Goal: Task Accomplishment & Management: Manage account settings

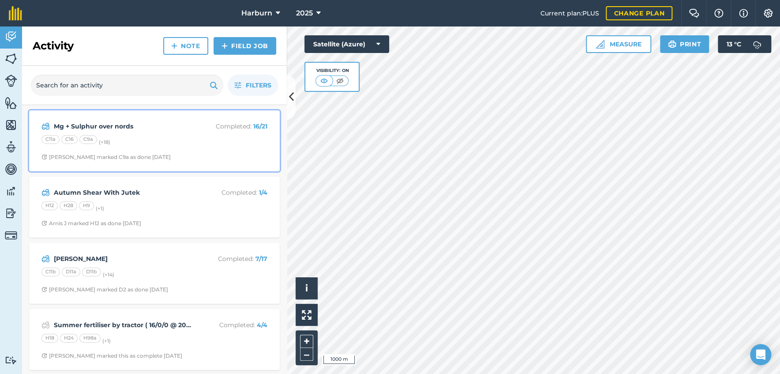
click at [168, 151] on div "Mg + Sulphur over nords Completed : 16 / 21 C11a C16 C9a (+ 18 ) Arnis J marked…" at bounding box center [154, 141] width 240 height 50
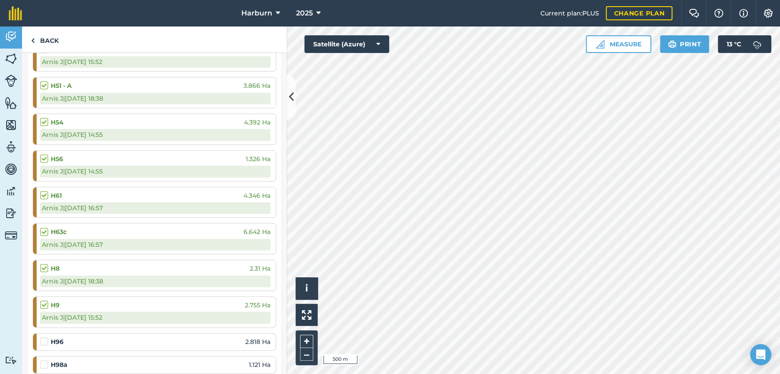
scroll to position [490, 0]
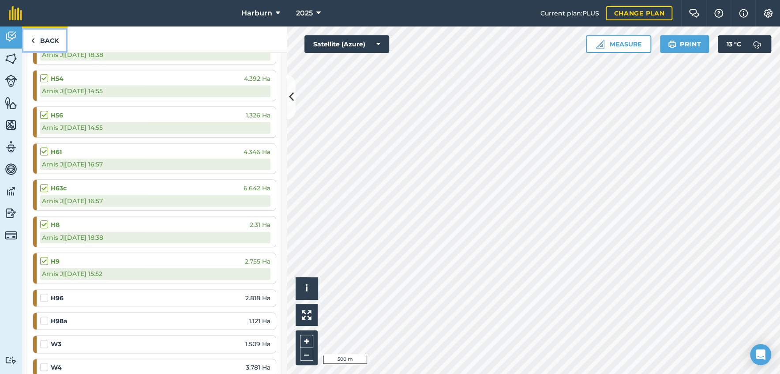
click at [34, 41] on img at bounding box center [33, 40] width 4 height 11
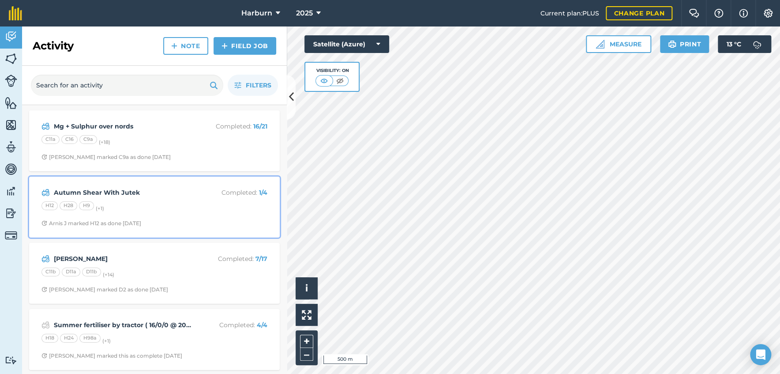
click at [113, 182] on div "Autumn Shear With Jutek Completed : 1 / 4 H12 H28 H9 (+ 1 ) Arnis J marked H12 …" at bounding box center [154, 207] width 240 height 50
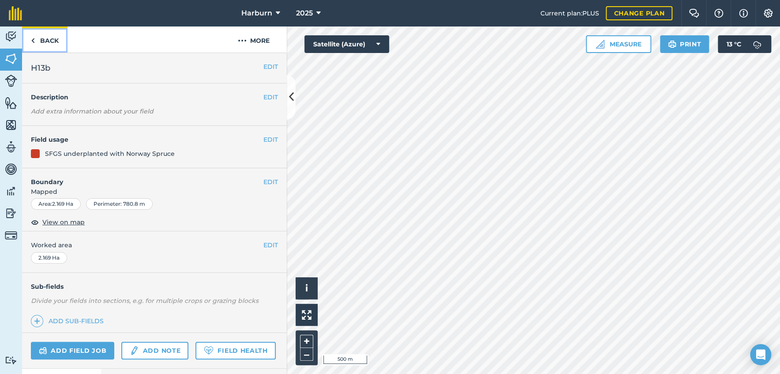
click at [33, 41] on img at bounding box center [33, 40] width 4 height 11
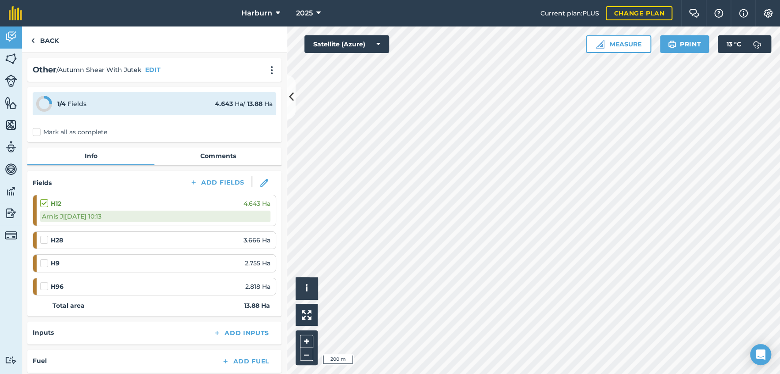
click at [45, 259] on label at bounding box center [45, 259] width 11 height 0
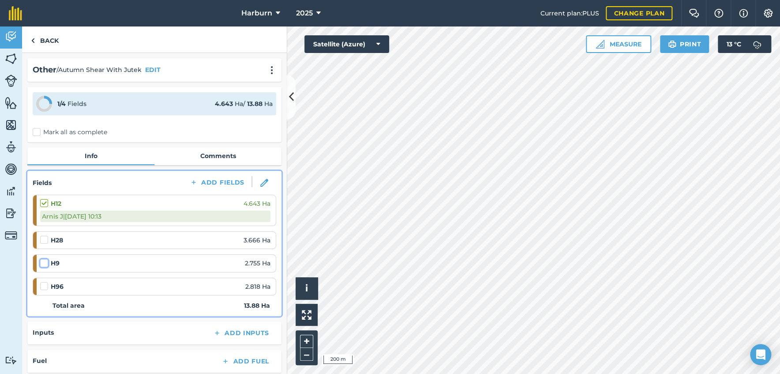
click at [45, 264] on input "checkbox" at bounding box center [43, 262] width 6 height 6
checkbox input "false"
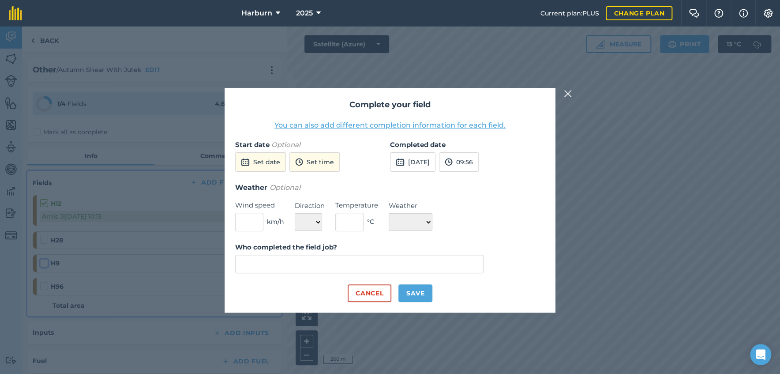
type input "[PERSON_NAME]"
click at [415, 295] on button "Save" at bounding box center [416, 293] width 34 height 18
checkbox input "true"
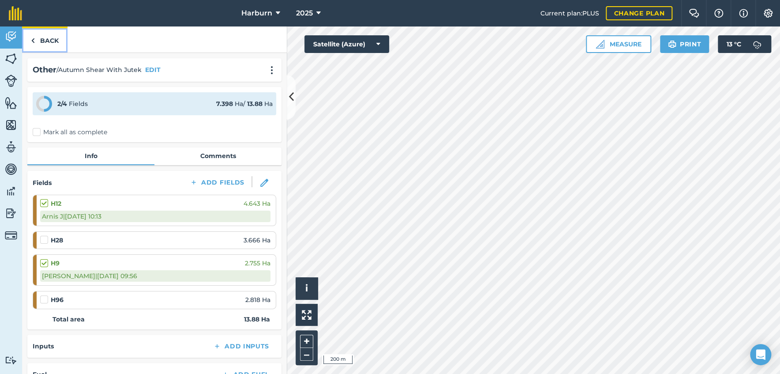
click at [32, 41] on img at bounding box center [33, 40] width 4 height 11
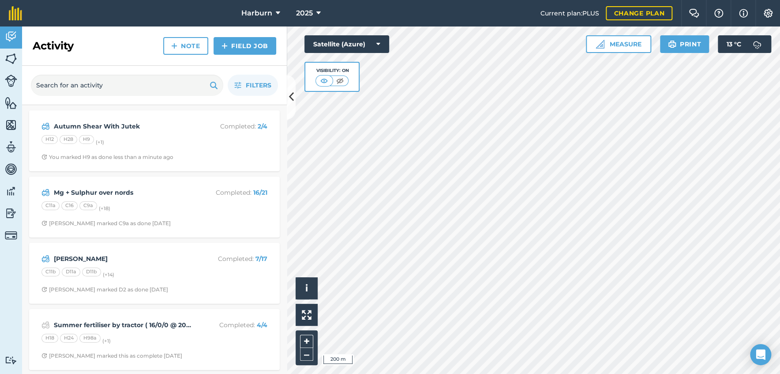
click at [108, 246] on div "[PERSON_NAME] Completed : 7 / 17 C11b D11a D11b (+ 14 ) Arnis J marked D2 as do…" at bounding box center [154, 273] width 251 height 61
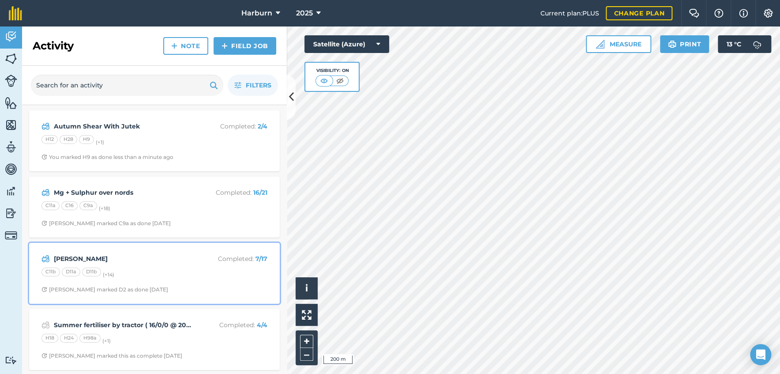
click at [112, 267] on div "C11b D11a D11b (+ 14 )" at bounding box center [154, 272] width 226 height 11
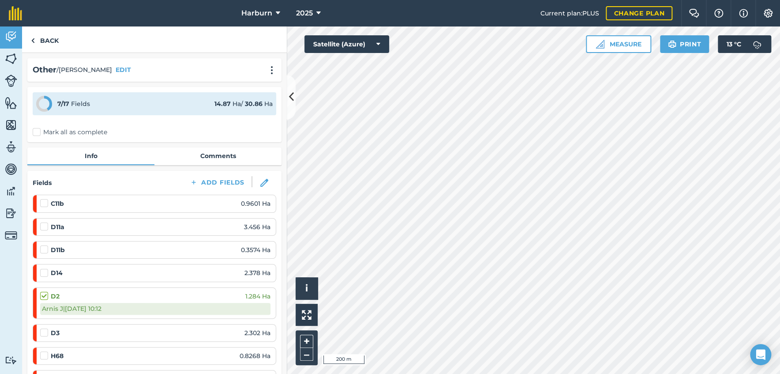
click at [46, 199] on label at bounding box center [45, 199] width 11 height 0
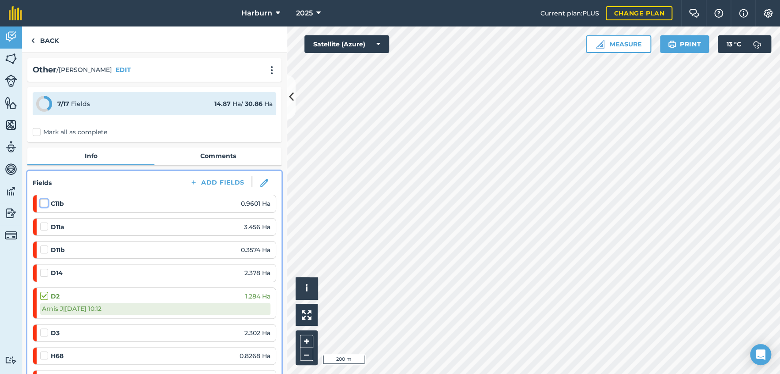
click at [46, 203] on input "checkbox" at bounding box center [43, 202] width 6 height 6
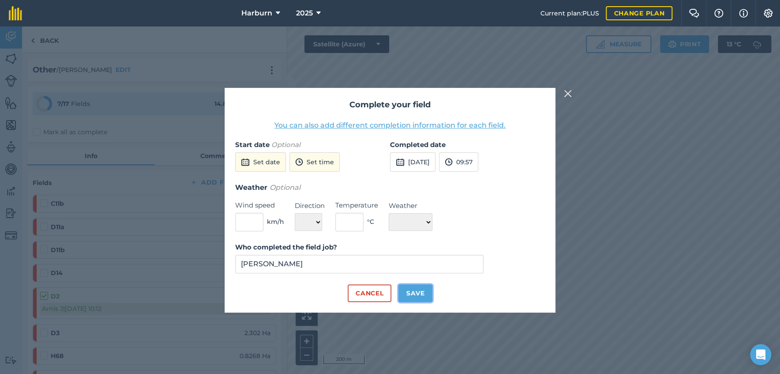
click at [410, 288] on button "Save" at bounding box center [416, 293] width 34 height 18
checkbox input "true"
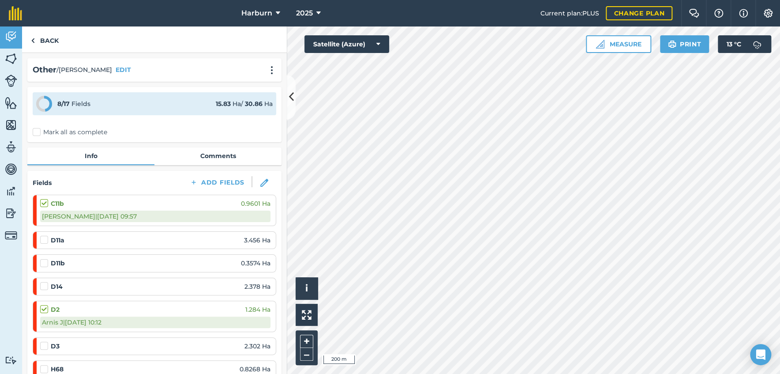
click at [44, 341] on label at bounding box center [45, 341] width 11 height 0
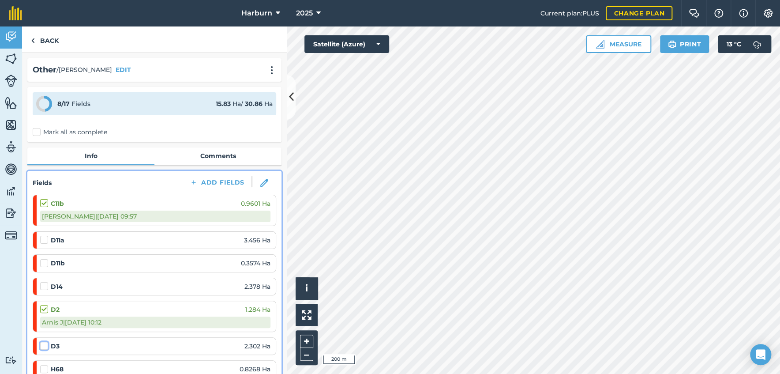
click at [44, 347] on input "checkbox" at bounding box center [43, 344] width 6 height 6
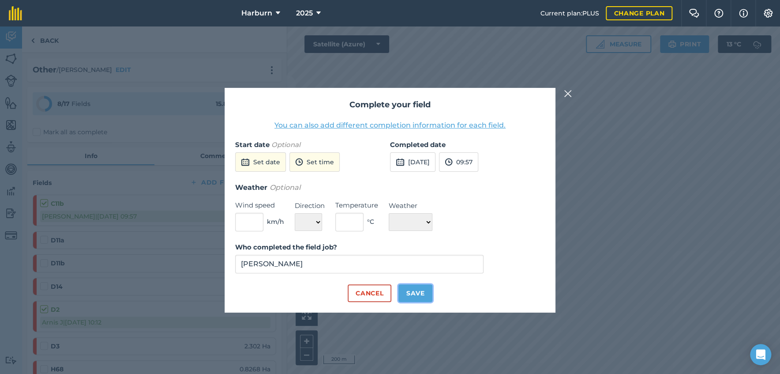
click at [414, 297] on button "Save" at bounding box center [416, 293] width 34 height 18
checkbox input "true"
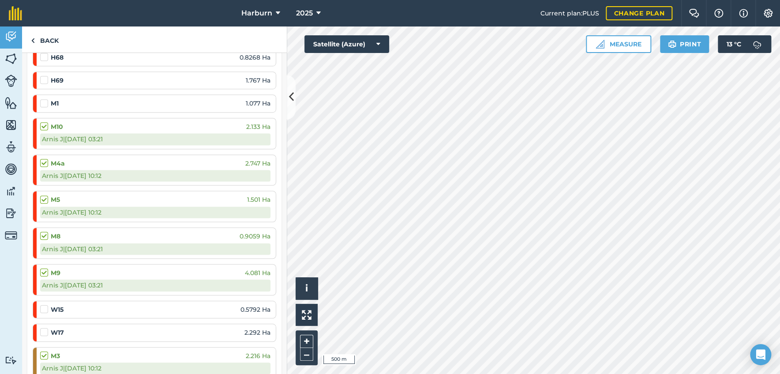
scroll to position [343, 0]
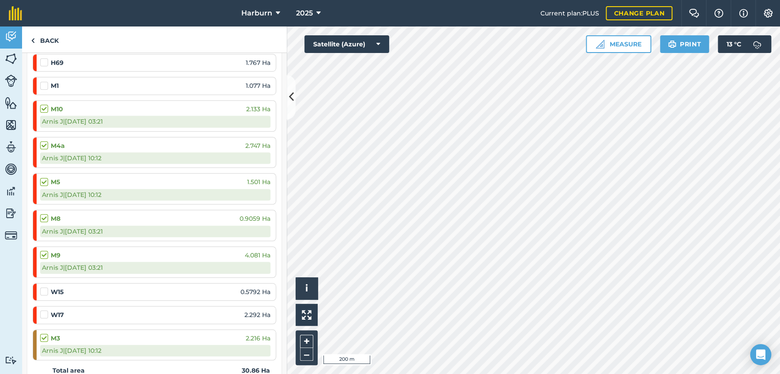
click at [49, 292] on div at bounding box center [45, 291] width 11 height 9
click at [45, 287] on label at bounding box center [45, 287] width 11 height 0
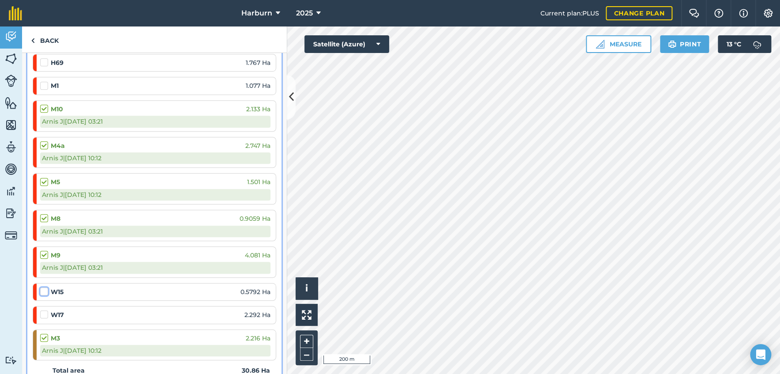
click at [45, 290] on input "checkbox" at bounding box center [43, 290] width 6 height 6
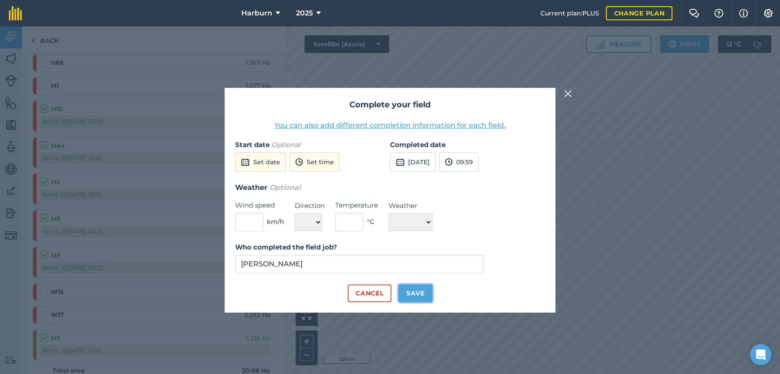
click at [413, 296] on button "Save" at bounding box center [416, 293] width 34 height 18
checkbox input "true"
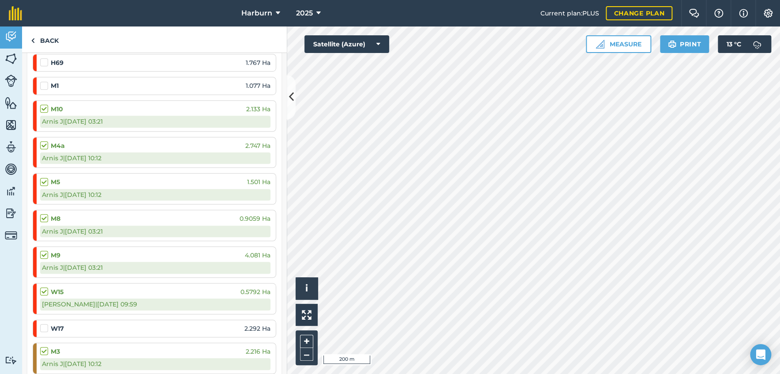
click at [44, 324] on label at bounding box center [45, 324] width 11 height 0
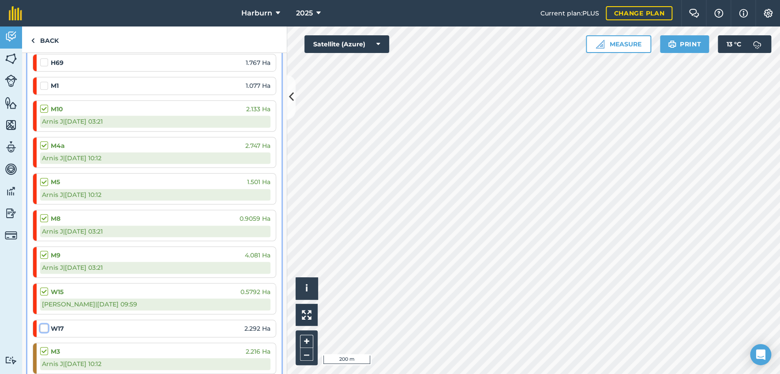
click at [44, 328] on input "checkbox" at bounding box center [43, 327] width 6 height 6
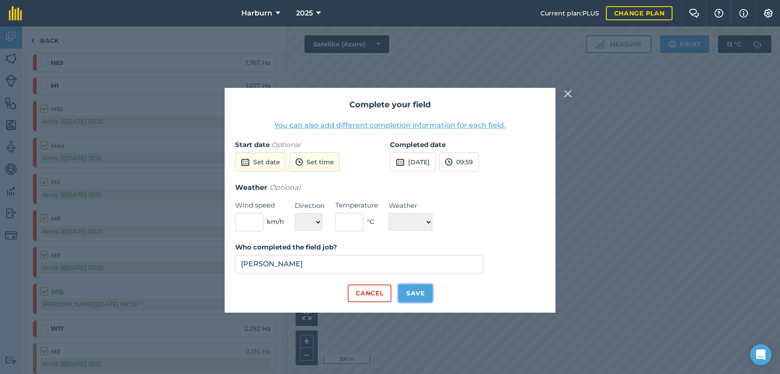
click at [425, 290] on button "Save" at bounding box center [416, 293] width 34 height 18
checkbox input "true"
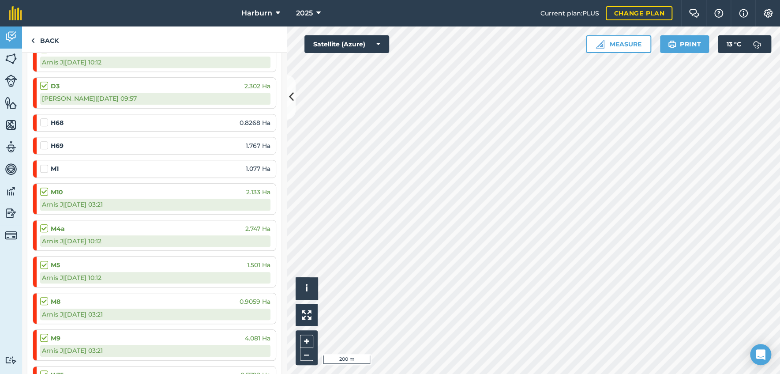
scroll to position [245, 0]
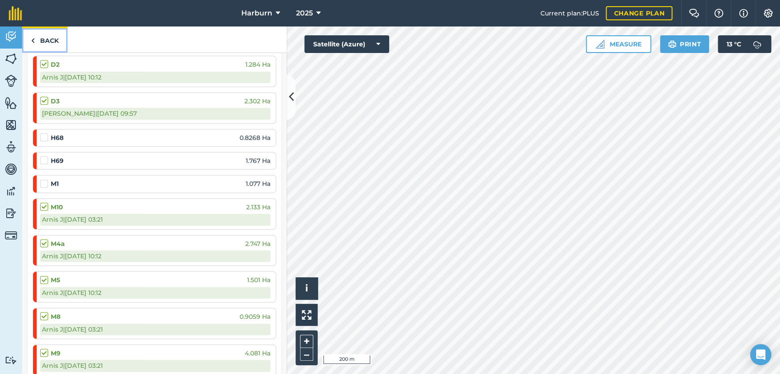
click at [33, 41] on img at bounding box center [33, 40] width 4 height 11
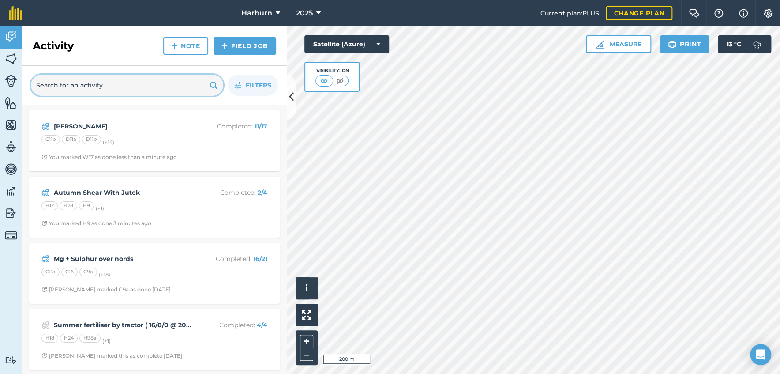
click at [95, 84] on input "text" at bounding box center [127, 85] width 192 height 21
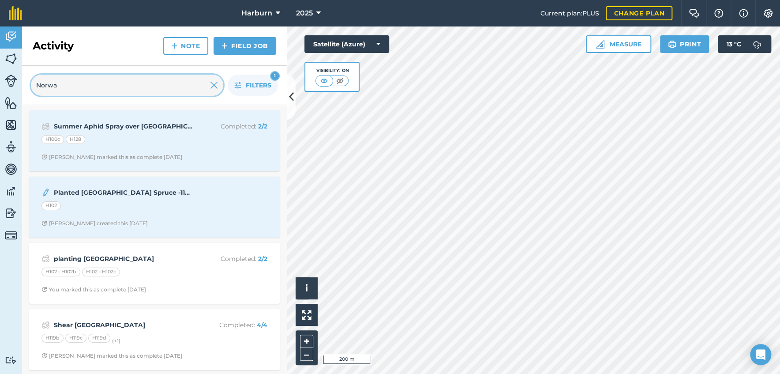
type input "Norwa"
click at [214, 87] on img at bounding box center [214, 85] width 8 height 11
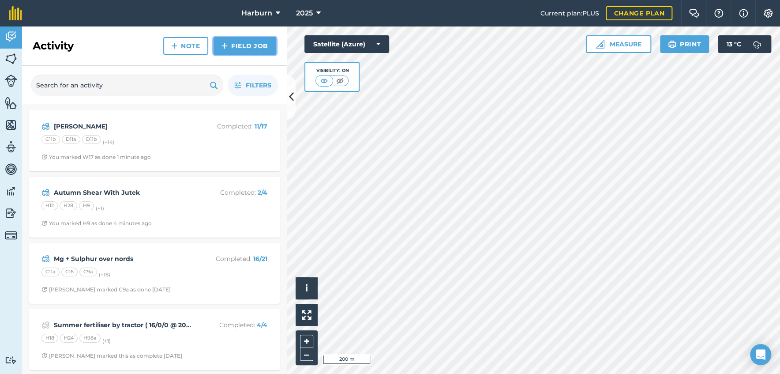
click at [237, 49] on link "Field Job" at bounding box center [245, 46] width 63 height 18
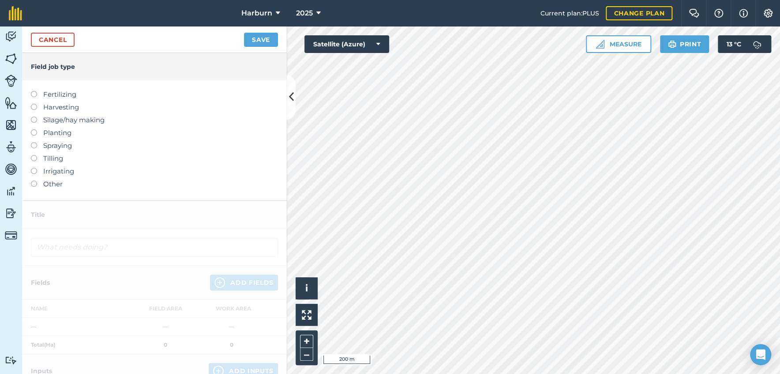
click at [36, 181] on label at bounding box center [37, 181] width 12 height 0
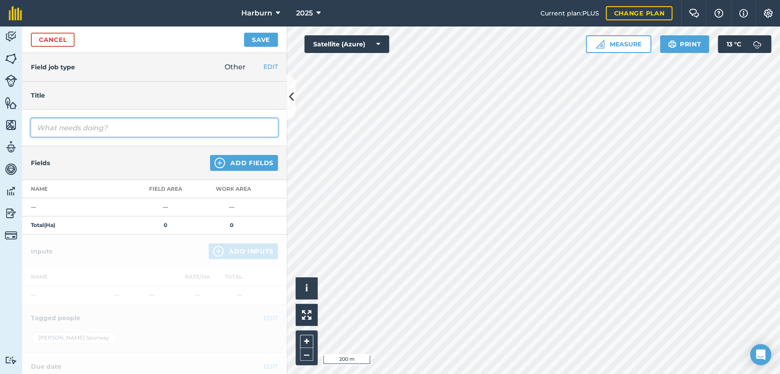
click at [65, 132] on input "text" at bounding box center [154, 127] width 247 height 19
type input "Shear Norway with Knife"
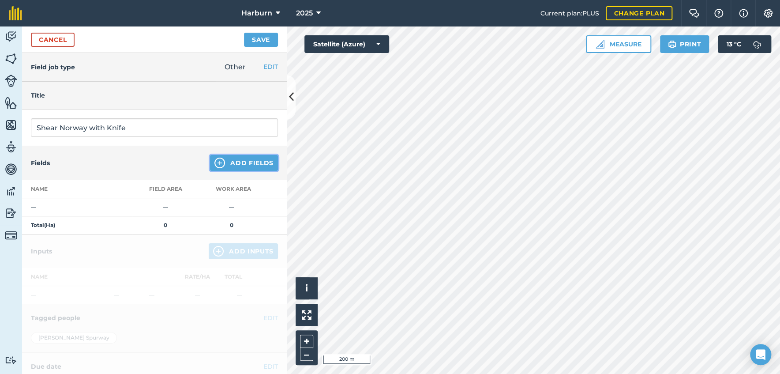
click at [224, 163] on button "Add Fields" at bounding box center [244, 163] width 68 height 16
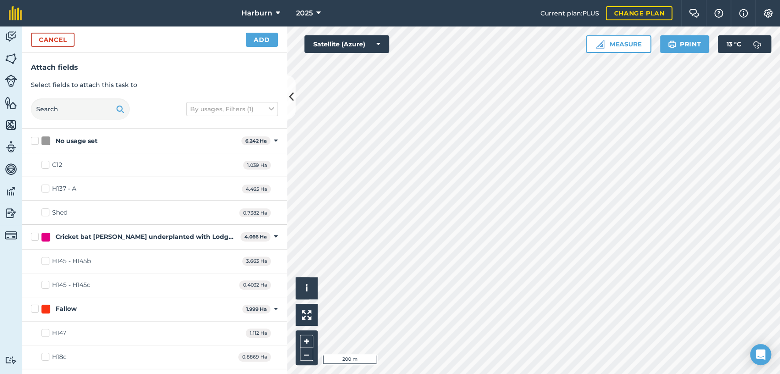
checkbox input "true"
click at [256, 36] on button "Add" at bounding box center [262, 40] width 32 height 14
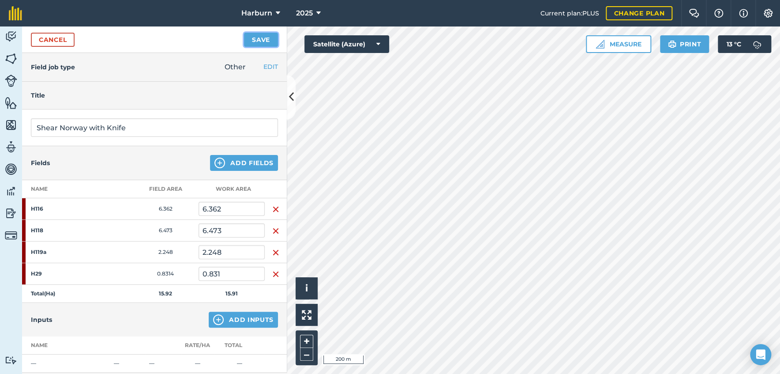
click at [256, 36] on button "Save" at bounding box center [261, 40] width 34 height 14
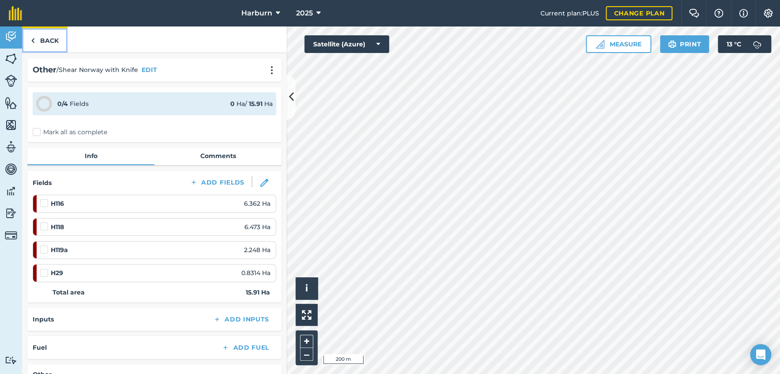
click at [33, 41] on img at bounding box center [33, 40] width 4 height 11
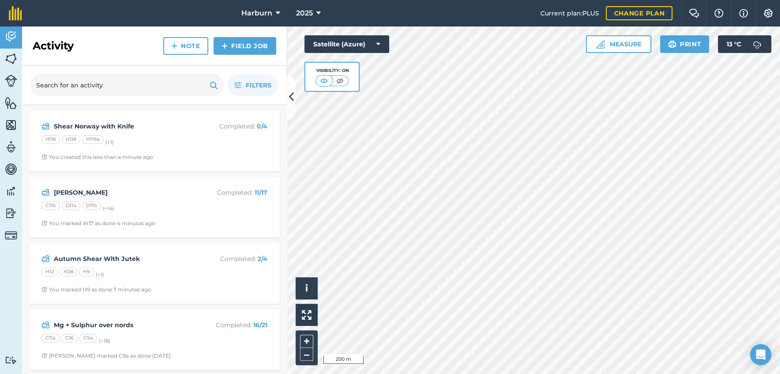
scroll to position [49, 0]
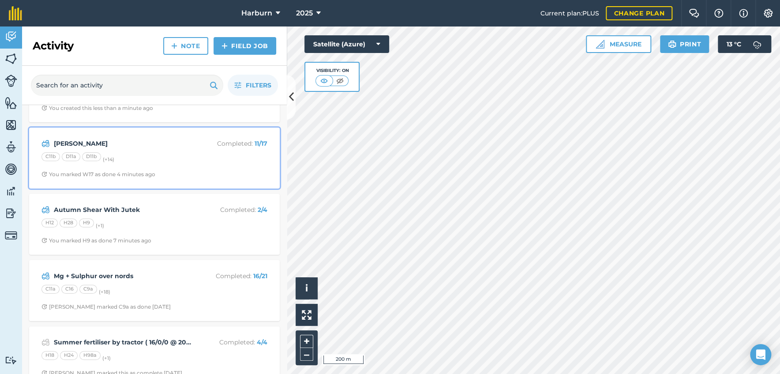
click at [83, 159] on div "D11b" at bounding box center [91, 156] width 19 height 9
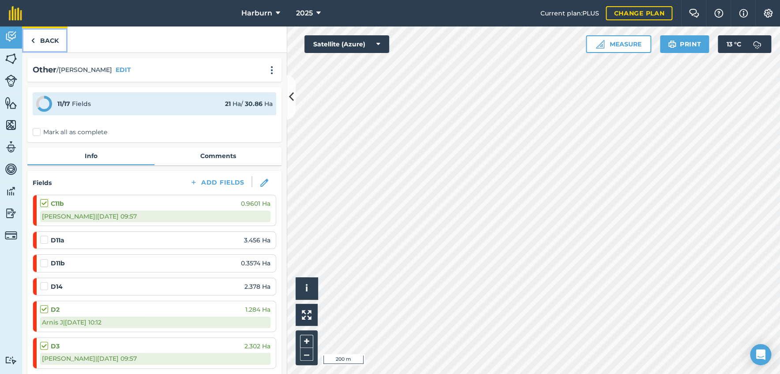
click at [35, 41] on link "Back" at bounding box center [44, 39] width 45 height 26
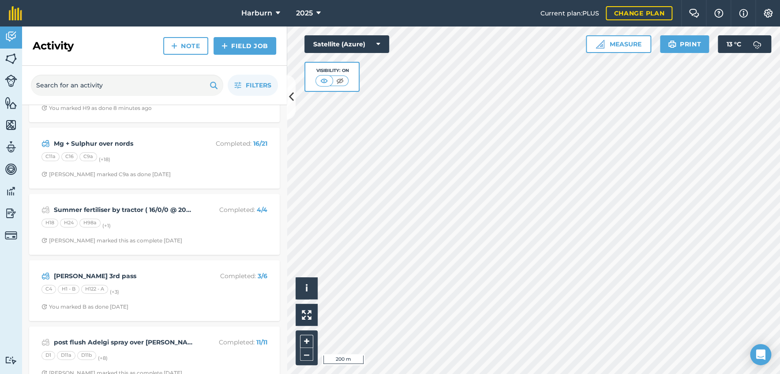
scroll to position [196, 0]
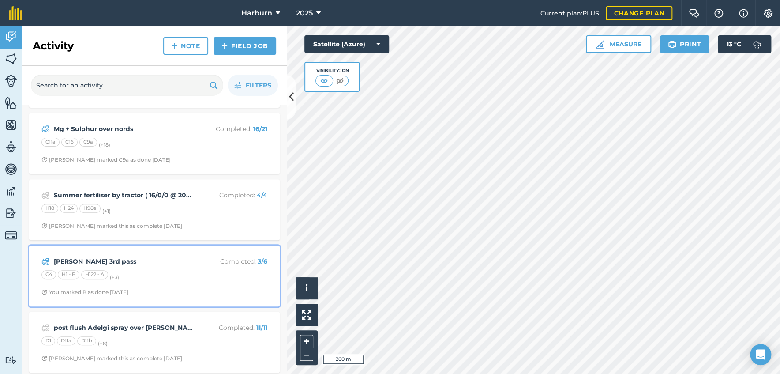
click at [100, 252] on div "[PERSON_NAME] 3rd pass Completed : 3 / 6 C4 H1 - B H122 - A (+ 3 ) You marked B…" at bounding box center [154, 276] width 240 height 50
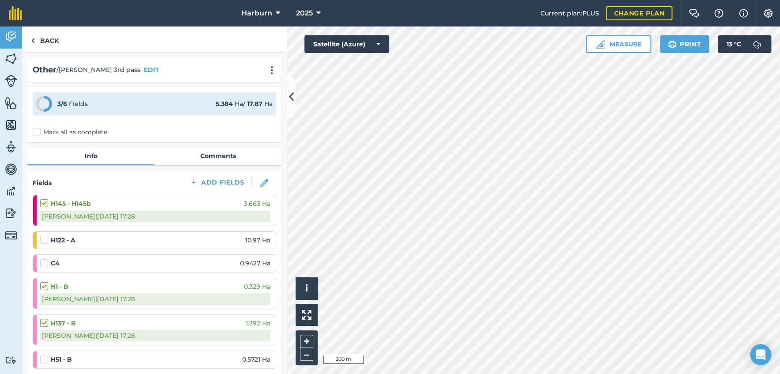
click at [44, 235] on label at bounding box center [45, 235] width 11 height 0
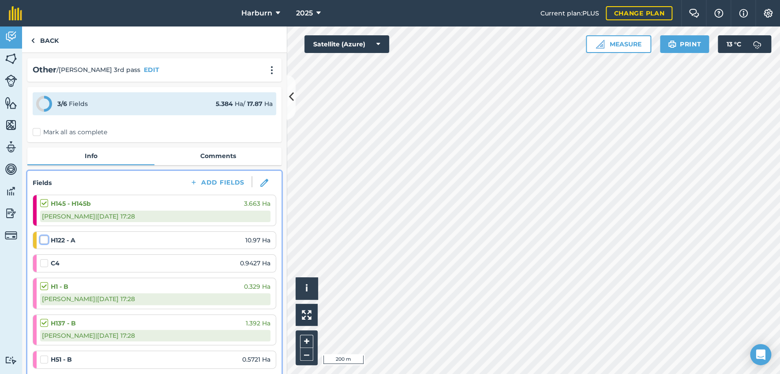
click at [44, 241] on input "checkbox" at bounding box center [43, 238] width 6 height 6
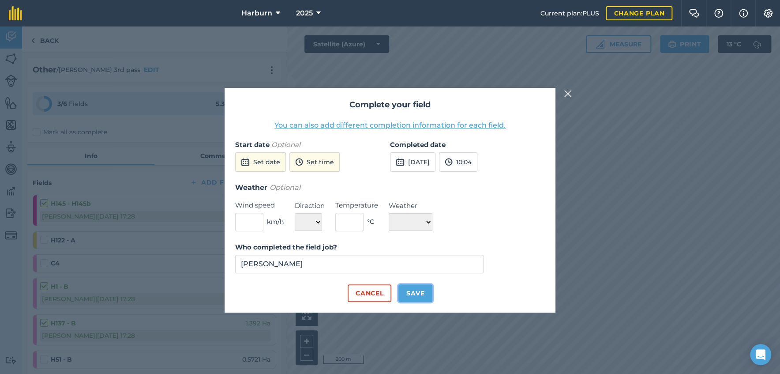
click at [425, 290] on button "Save" at bounding box center [416, 293] width 34 height 18
checkbox input "true"
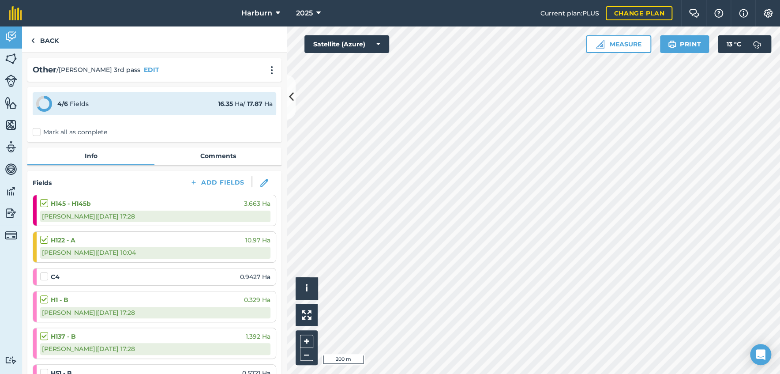
click at [41, 272] on label at bounding box center [45, 272] width 11 height 0
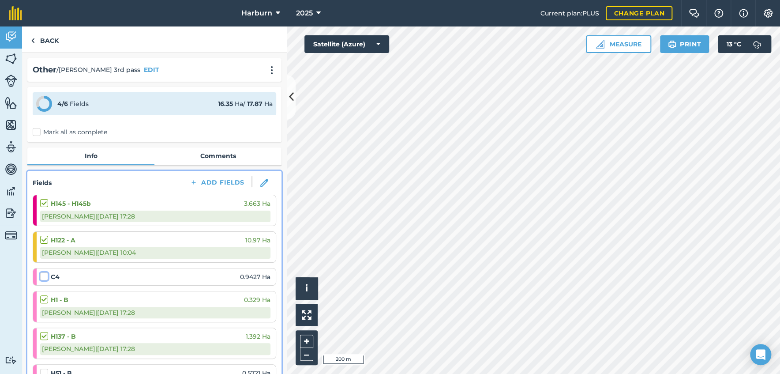
click at [41, 276] on input "checkbox" at bounding box center [43, 275] width 6 height 6
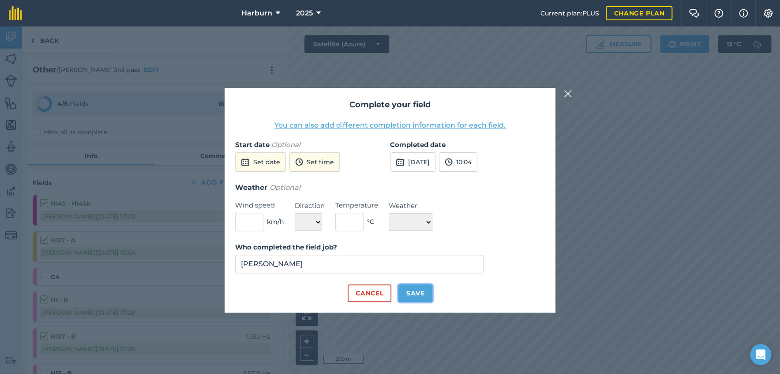
click at [414, 294] on button "Save" at bounding box center [416, 293] width 34 height 18
checkbox input "true"
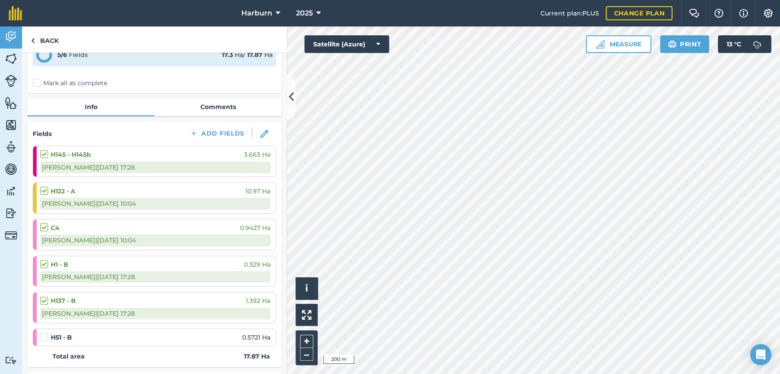
scroll to position [98, 0]
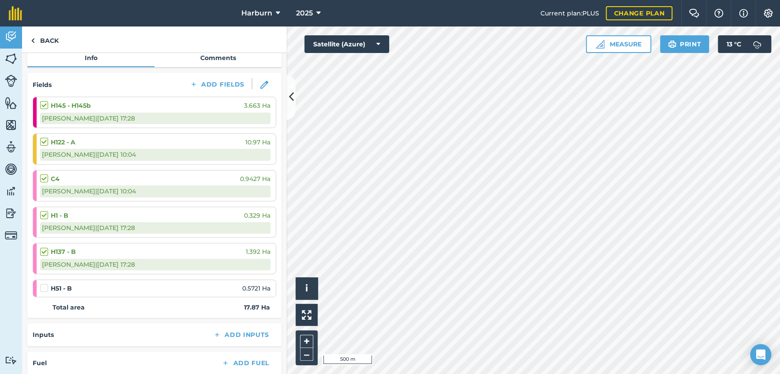
click at [41, 283] on label at bounding box center [45, 283] width 11 height 0
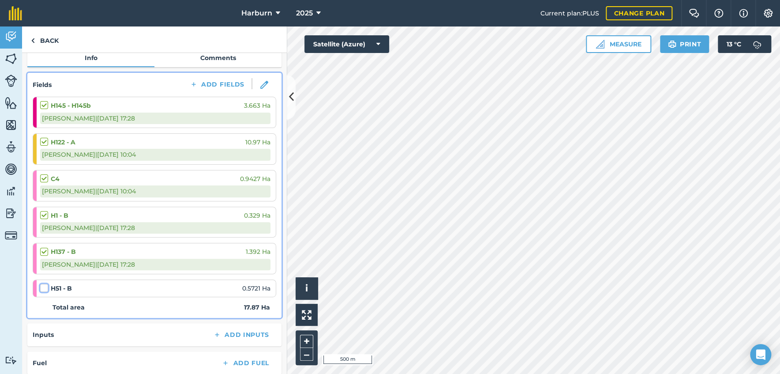
click at [41, 289] on input "checkbox" at bounding box center [43, 286] width 6 height 6
checkbox input "false"
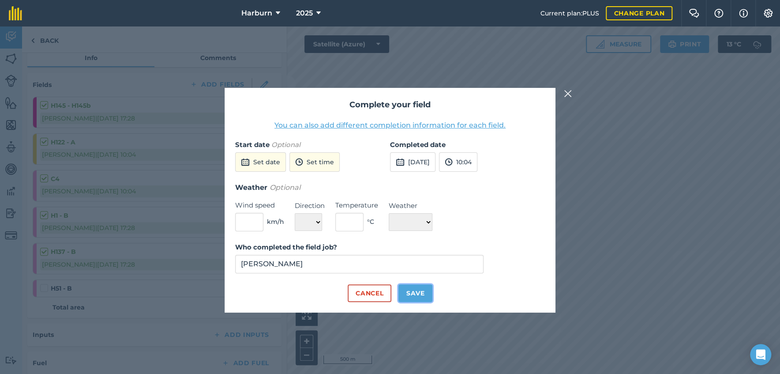
click at [405, 292] on button "Save" at bounding box center [416, 293] width 34 height 18
checkbox input "true"
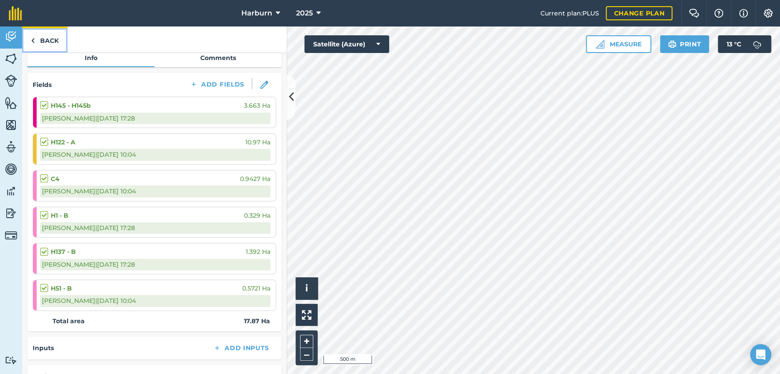
click at [34, 41] on img at bounding box center [33, 40] width 4 height 11
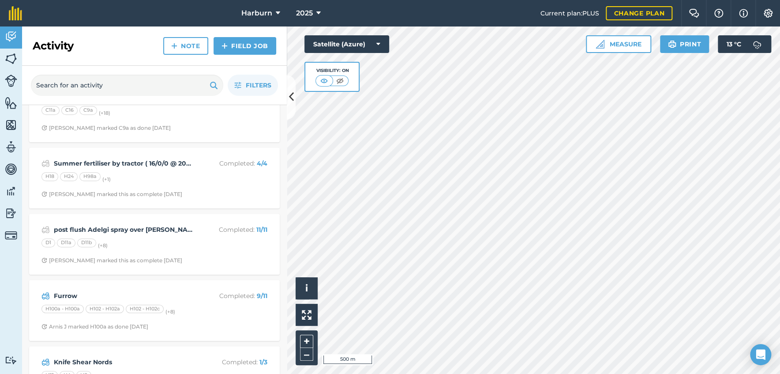
scroll to position [343, 0]
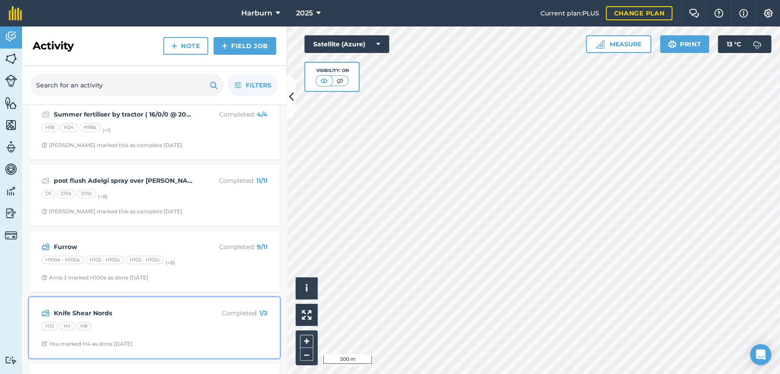
click at [99, 329] on div "H12 H4 H8" at bounding box center [154, 327] width 226 height 11
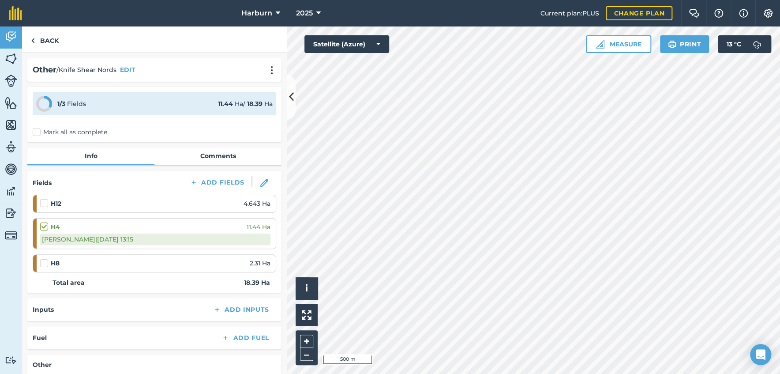
click at [45, 259] on label at bounding box center [45, 259] width 11 height 0
click at [45, 264] on input "checkbox" at bounding box center [43, 262] width 6 height 6
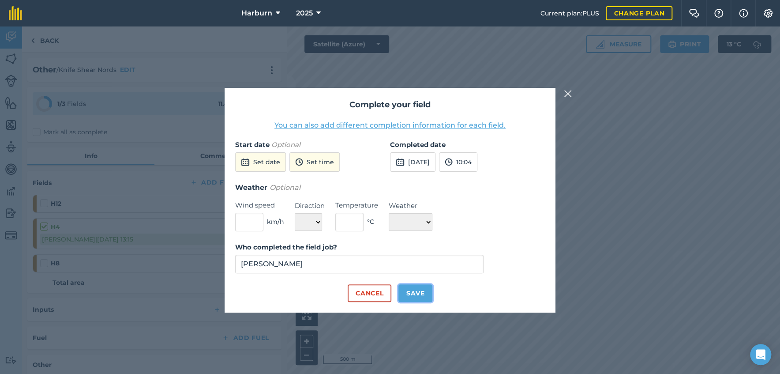
click at [413, 292] on button "Save" at bounding box center [416, 293] width 34 height 18
checkbox input "true"
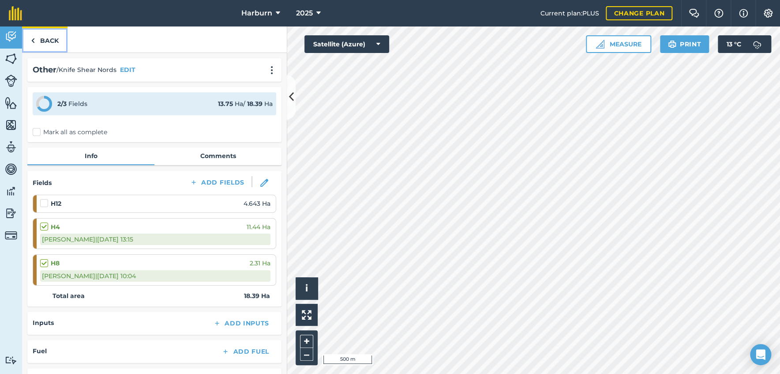
click at [34, 39] on img at bounding box center [33, 40] width 4 height 11
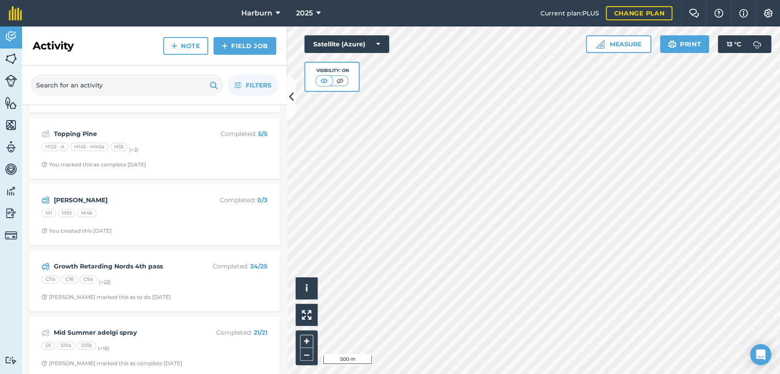
scroll to position [637, 0]
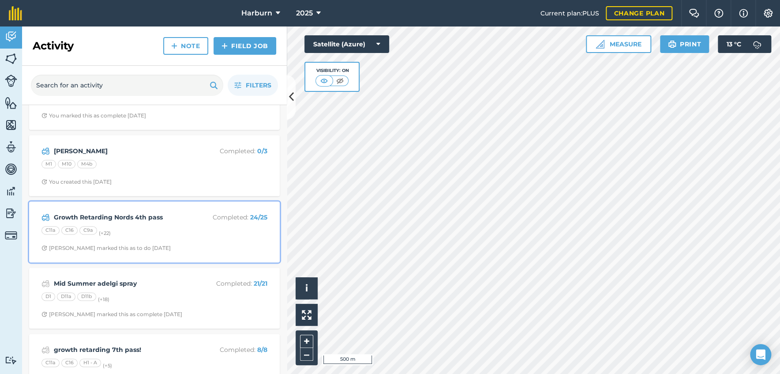
click at [75, 219] on strong "Growth Retarding Nords 4th pass" at bounding box center [124, 217] width 140 height 10
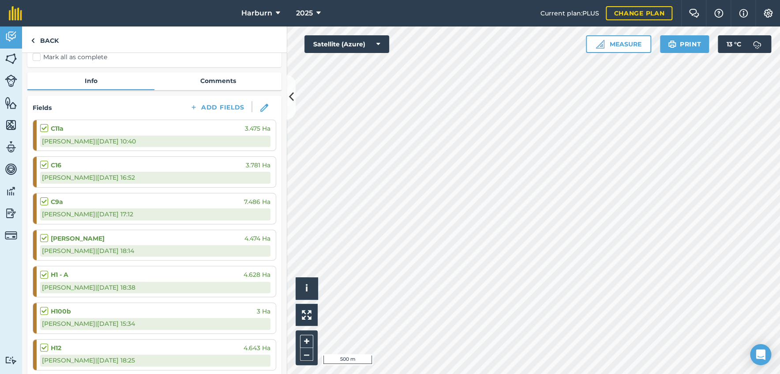
scroll to position [49, 0]
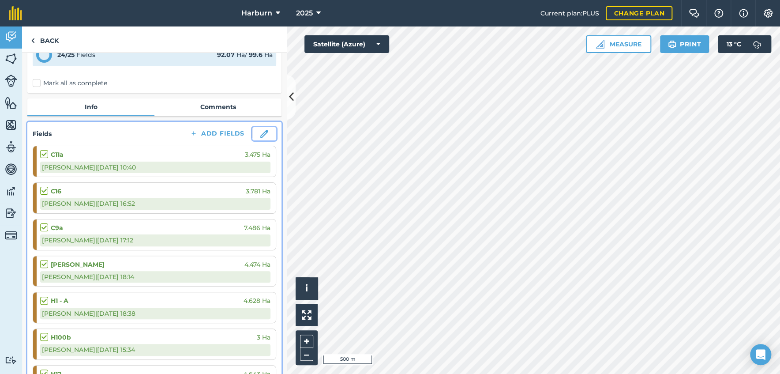
click at [252, 136] on button at bounding box center [264, 133] width 24 height 13
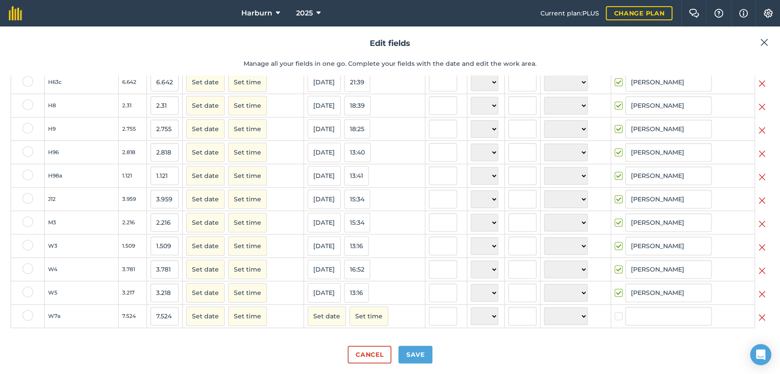
scroll to position [375, 0]
click at [759, 319] on img at bounding box center [762, 317] width 7 height 11
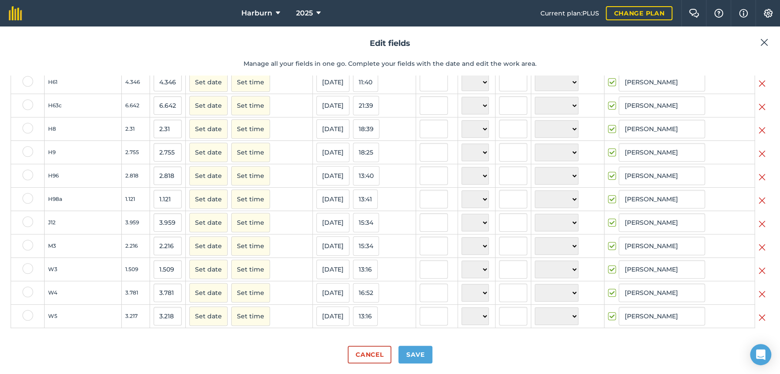
scroll to position [352, 0]
click at [412, 348] on button "Save" at bounding box center [416, 355] width 34 height 18
checkbox input "true"
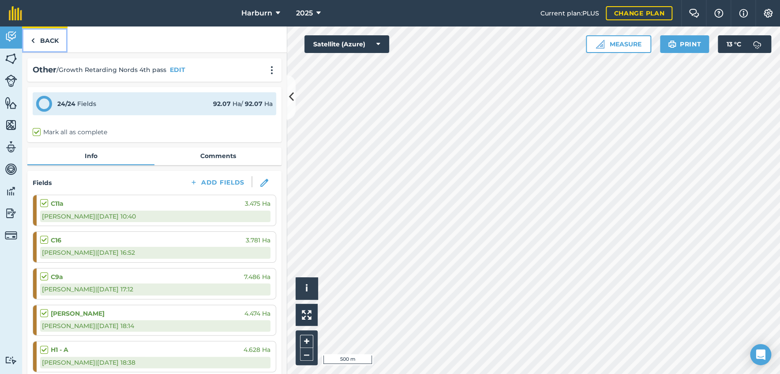
click at [33, 41] on img at bounding box center [33, 40] width 4 height 11
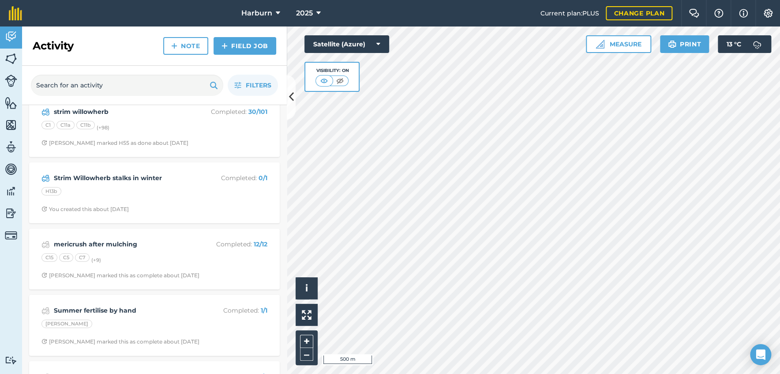
scroll to position [1471, 0]
